Goal: Task Accomplishment & Management: Use online tool/utility

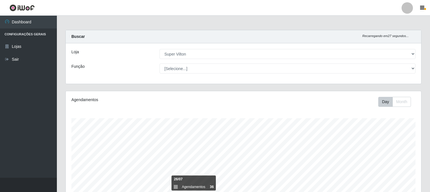
select select "379"
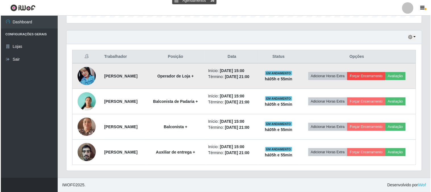
scroll to position [118, 356]
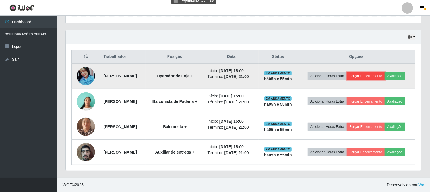
click at [371, 73] on button "Forçar Encerramento" at bounding box center [366, 76] width 38 height 8
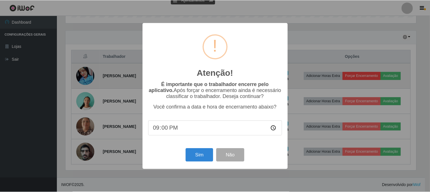
scroll to position [118, 352]
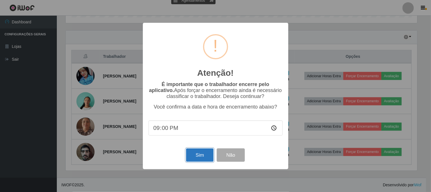
click at [199, 157] on button "Sim" at bounding box center [200, 154] width 28 height 13
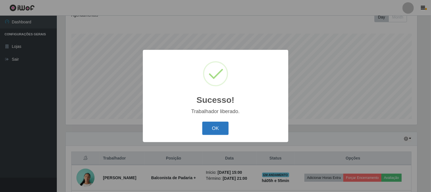
click at [215, 129] on button "OK" at bounding box center [215, 127] width 26 height 13
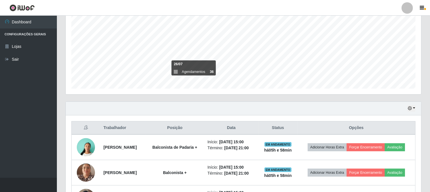
scroll to position [148, 0]
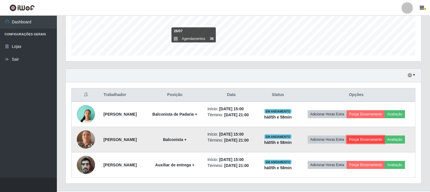
click at [373, 137] on button "Forçar Encerramento" at bounding box center [366, 139] width 38 height 8
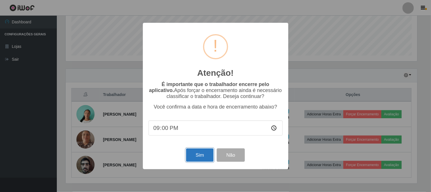
click at [194, 152] on button "Sim" at bounding box center [200, 154] width 28 height 13
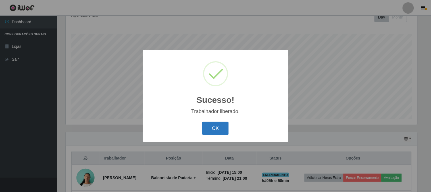
click at [207, 129] on button "OK" at bounding box center [215, 127] width 26 height 13
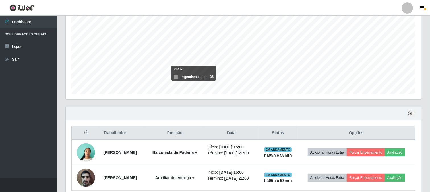
scroll to position [135, 0]
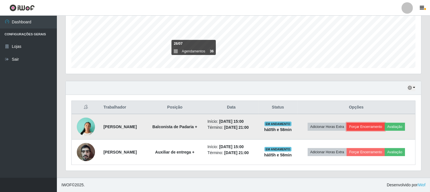
click at [370, 126] on button "Forçar Encerramento" at bounding box center [366, 127] width 38 height 8
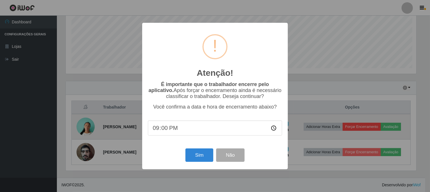
scroll to position [118, 352]
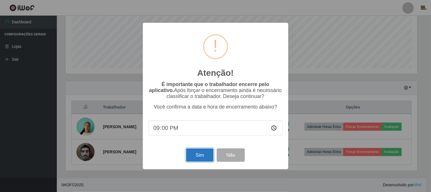
click at [200, 152] on button "Sim" at bounding box center [200, 154] width 28 height 13
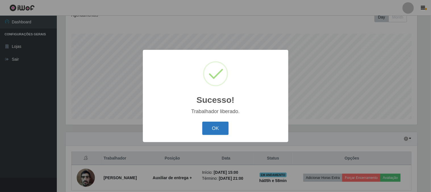
click at [214, 126] on button "OK" at bounding box center [215, 127] width 26 height 13
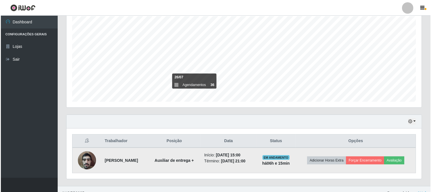
scroll to position [110, 0]
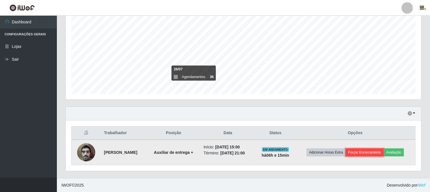
click at [370, 151] on button "Forçar Encerramento" at bounding box center [365, 152] width 38 height 8
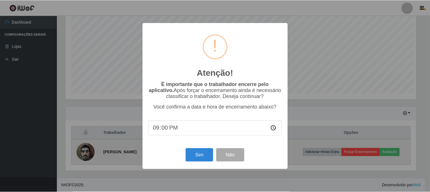
scroll to position [118, 352]
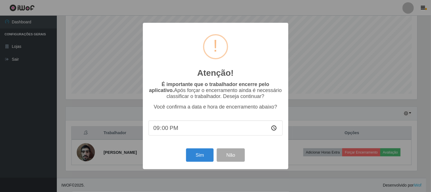
click at [168, 129] on input "21:00" at bounding box center [216, 127] width 134 height 15
type input "21:15"
click at [201, 160] on button "Sim" at bounding box center [200, 154] width 28 height 13
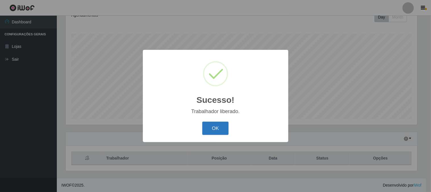
click at [221, 127] on button "OK" at bounding box center [215, 127] width 26 height 13
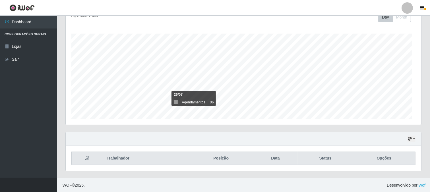
scroll to position [118, 356]
